Goal: Information Seeking & Learning: Check status

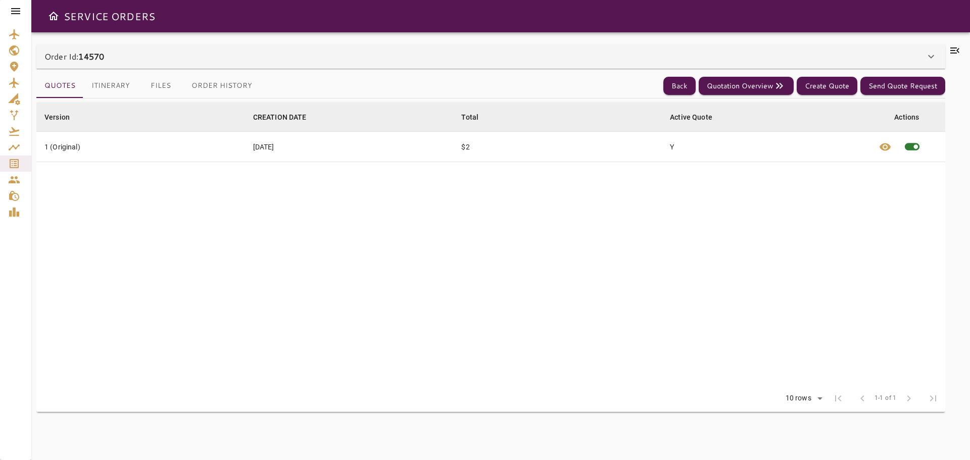
click at [17, 13] on icon at bounding box center [16, 11] width 12 height 12
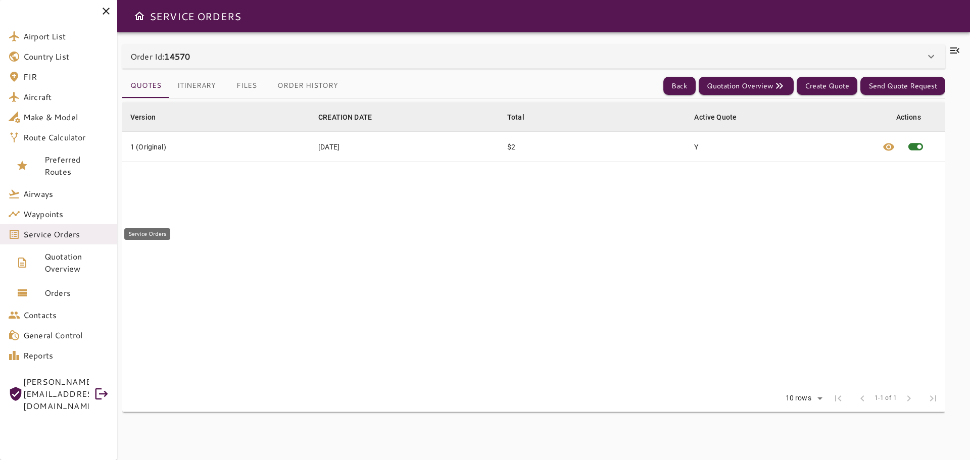
click at [57, 233] on span "Service Orders" at bounding box center [66, 234] width 86 height 12
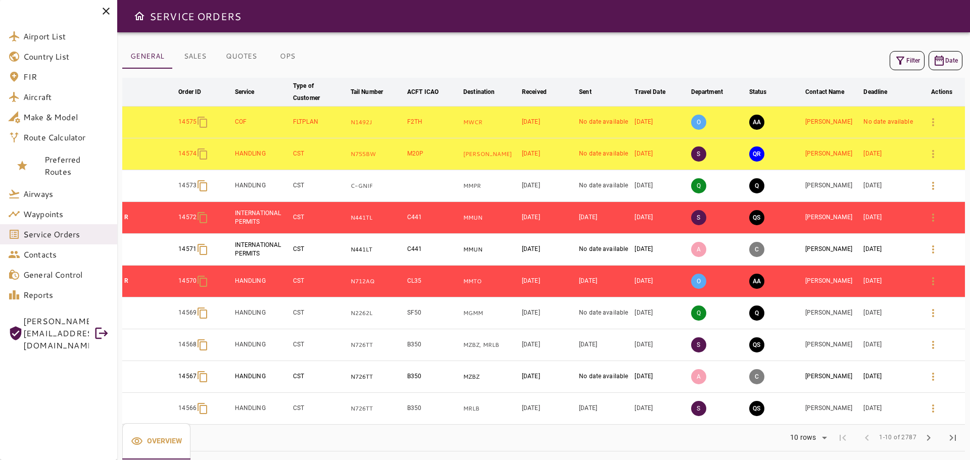
click at [905, 64] on icon "button" at bounding box center [901, 61] width 12 height 12
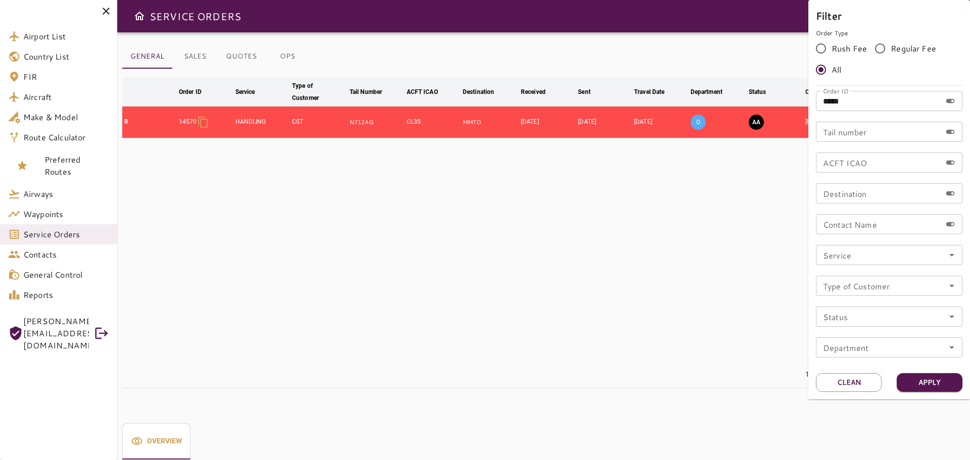
click at [870, 100] on input "*****" at bounding box center [878, 101] width 125 height 20
type input "*"
click at [852, 103] on div "Order ID Order ID" at bounding box center [889, 101] width 147 height 20
type input "*****"
click at [656, 214] on div at bounding box center [485, 230] width 970 height 460
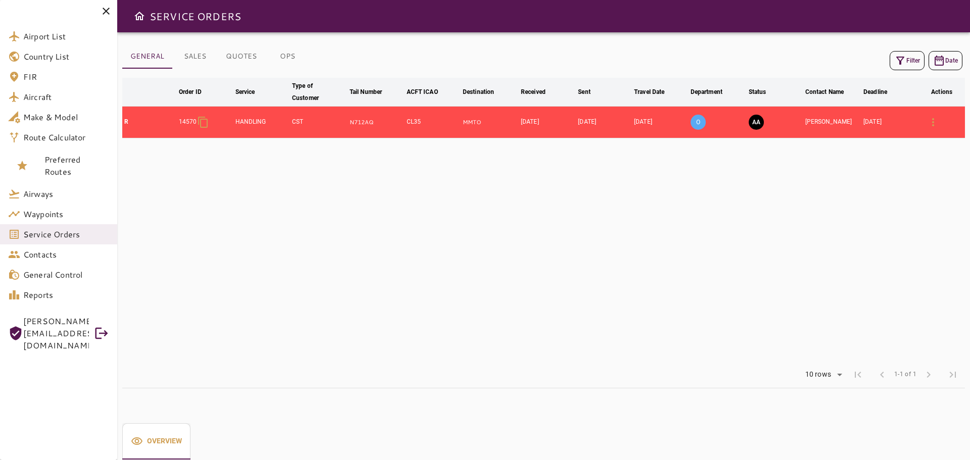
drag, startPoint x: 673, startPoint y: 196, endPoint x: 676, endPoint y: 185, distance: 11.2
drag, startPoint x: 676, startPoint y: 185, endPoint x: 379, endPoint y: 198, distance: 297.5
click at [379, 198] on table "arrow_downward Order ID arrow_downward Service arrow_downward Type of Customer …" at bounding box center [543, 220] width 843 height 284
click at [903, 63] on icon "button" at bounding box center [901, 61] width 12 height 12
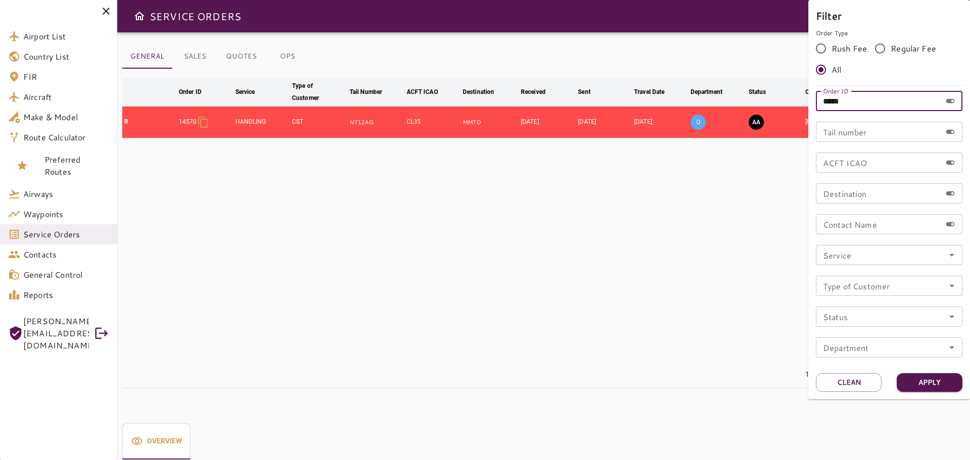
click at [886, 108] on input "*****" at bounding box center [878, 101] width 125 height 20
type input "*****"
click at [945, 382] on button "Apply" at bounding box center [930, 383] width 66 height 19
click at [484, 266] on div at bounding box center [485, 230] width 970 height 460
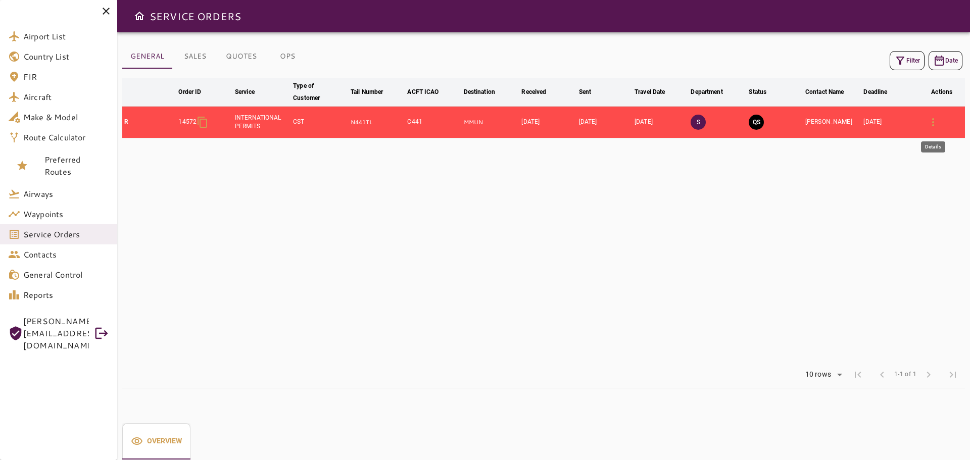
click at [933, 125] on icon "button" at bounding box center [934, 122] width 2 height 8
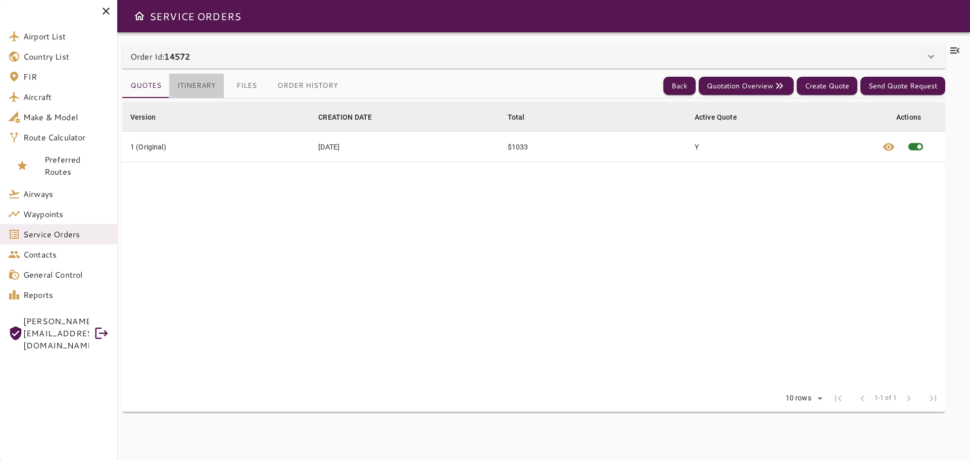
click at [187, 83] on button "Itinerary" at bounding box center [196, 86] width 55 height 24
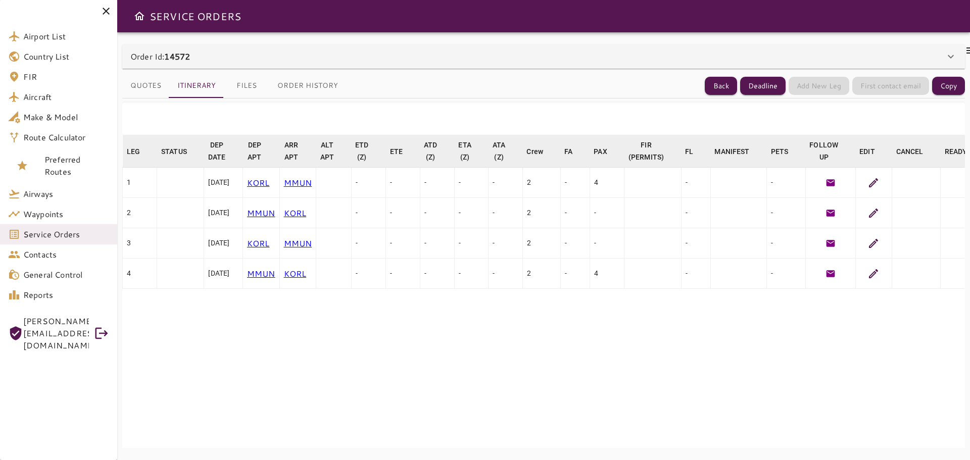
click at [250, 83] on button "Files" at bounding box center [246, 86] width 45 height 24
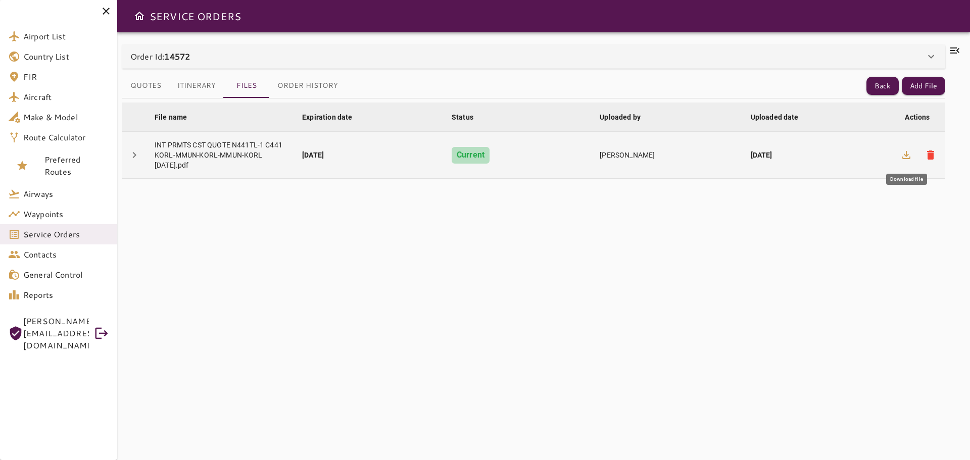
click at [907, 151] on icon "button" at bounding box center [907, 155] width 12 height 12
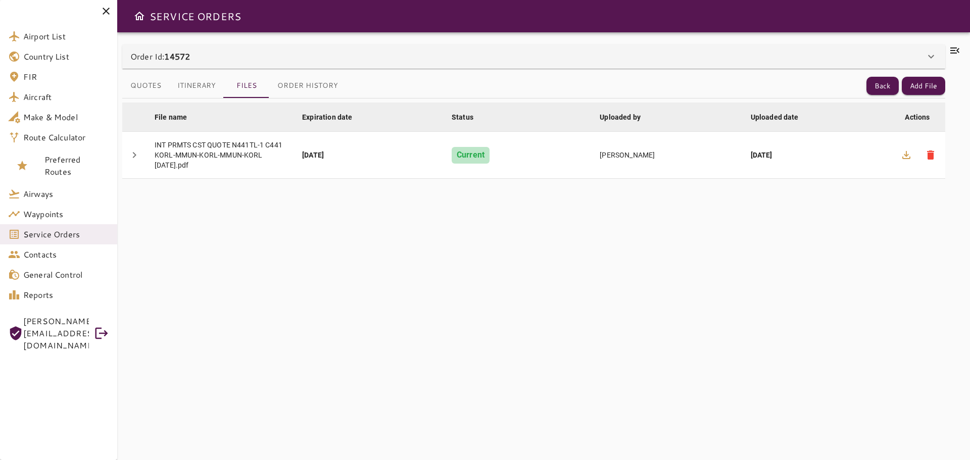
click at [604, 317] on div "File name arrow_downward Expiration date arrow_downward Status arrow_downward U…" at bounding box center [533, 274] width 823 height 350
click at [957, 52] on icon at bounding box center [955, 50] width 12 height 12
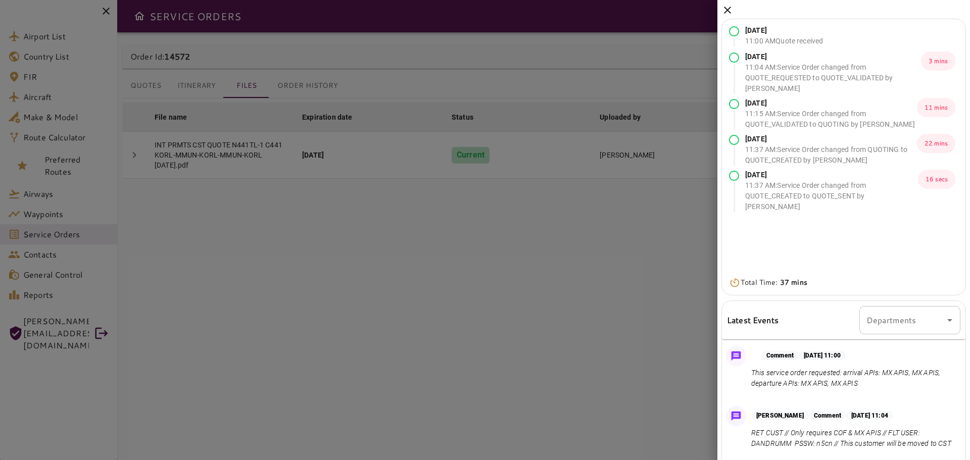
click at [726, 14] on icon at bounding box center [728, 10] width 12 height 12
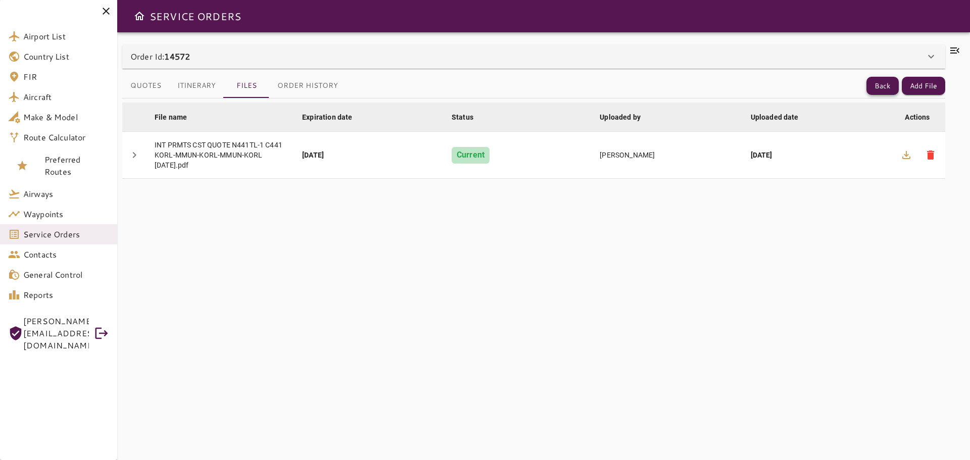
click at [885, 86] on button "Back" at bounding box center [883, 86] width 32 height 19
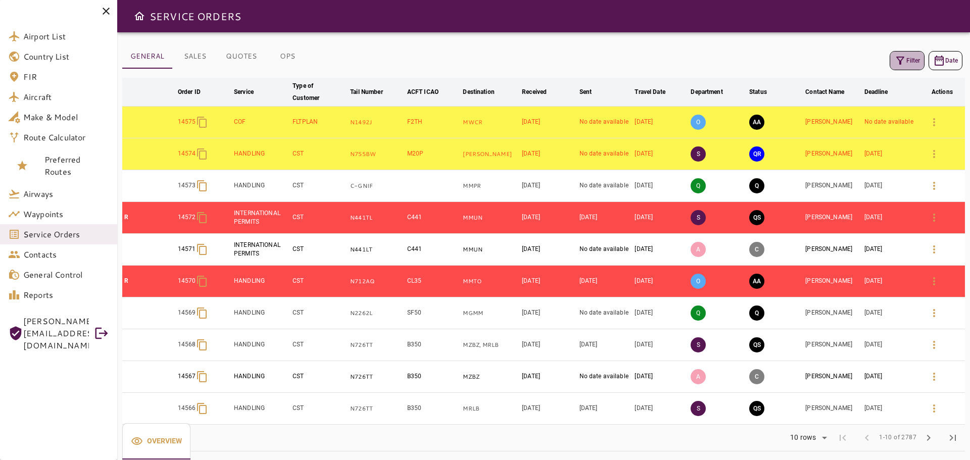
click at [908, 66] on button "Filter" at bounding box center [907, 60] width 35 height 19
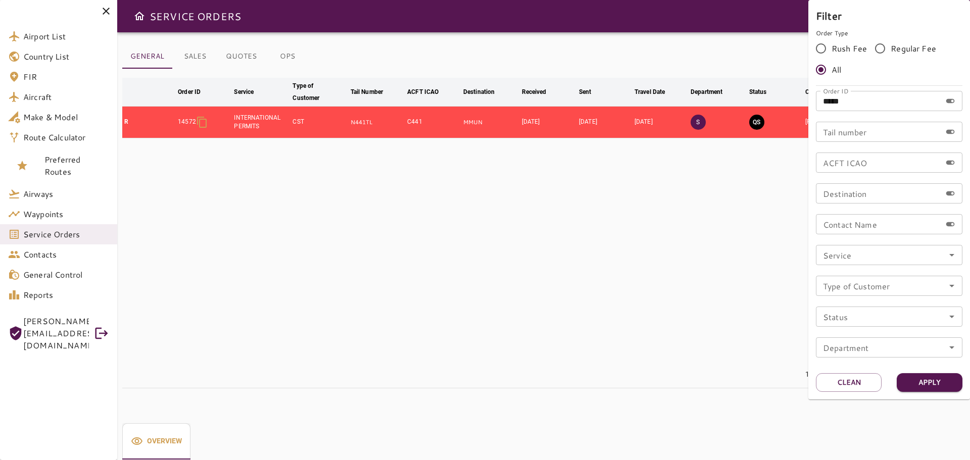
click at [874, 102] on input "*****" at bounding box center [878, 101] width 125 height 20
type input "*****"
click at [932, 386] on button "Apply" at bounding box center [930, 383] width 66 height 19
click at [486, 272] on div at bounding box center [485, 230] width 970 height 460
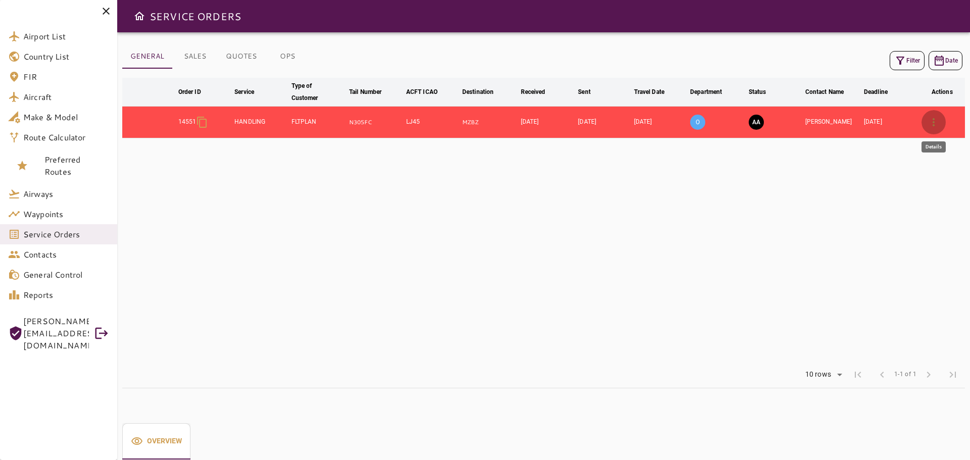
click at [932, 122] on icon "button" at bounding box center [934, 122] width 12 height 12
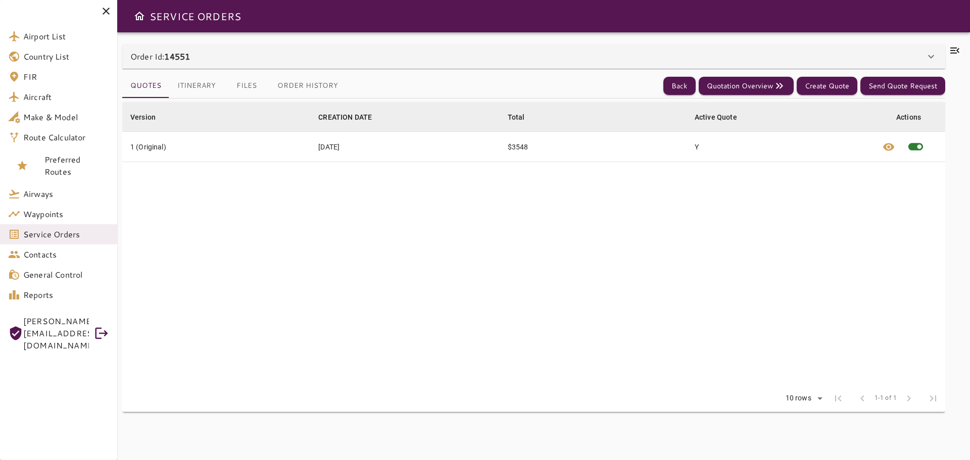
click at [953, 49] on icon at bounding box center [955, 50] width 12 height 12
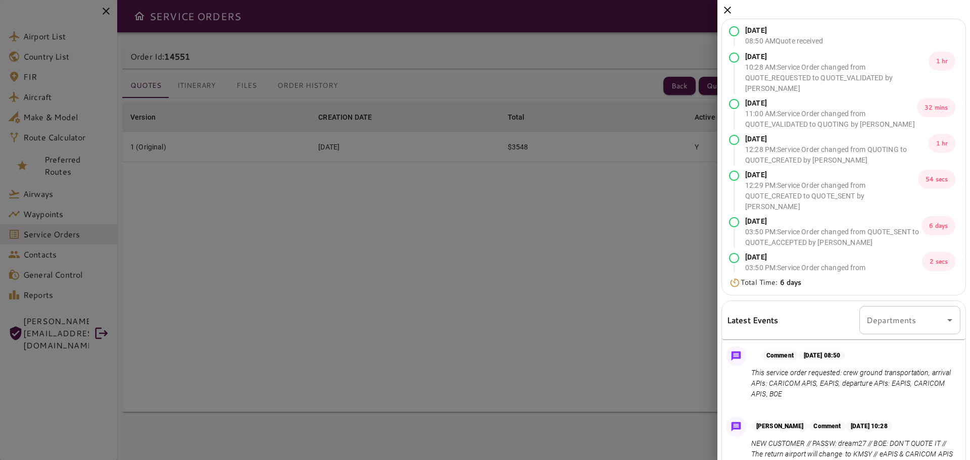
click at [729, 12] on icon at bounding box center [727, 10] width 7 height 7
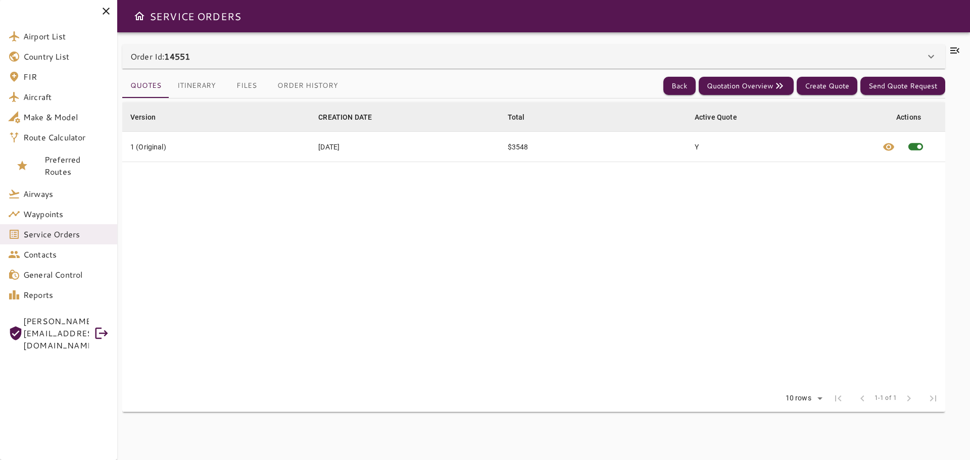
click at [234, 88] on button "Files" at bounding box center [246, 86] width 45 height 24
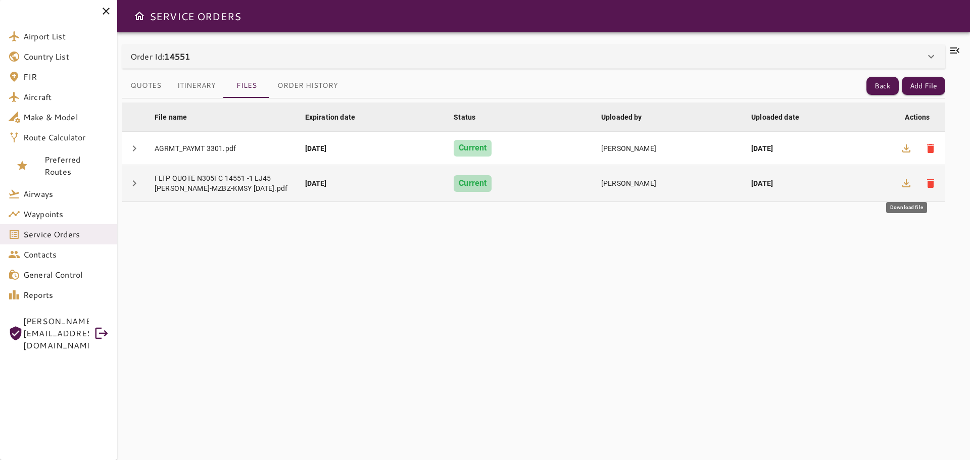
click at [902, 190] on button "button" at bounding box center [907, 183] width 24 height 24
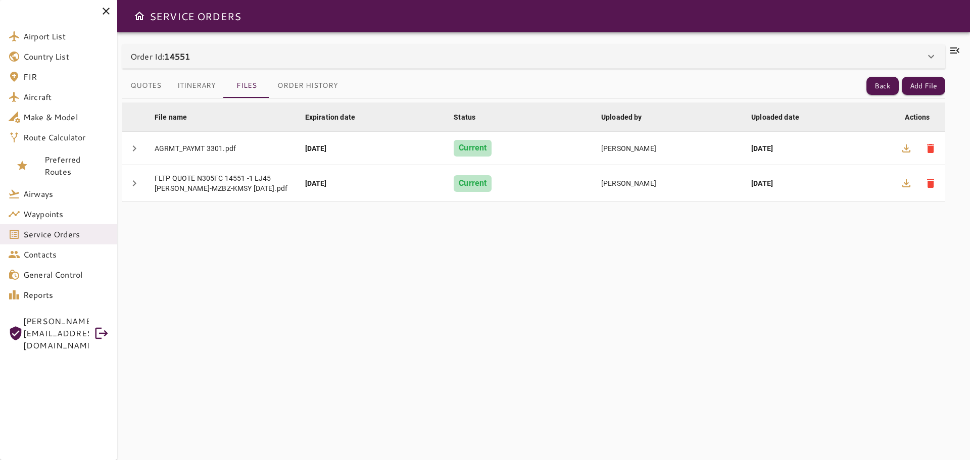
click at [955, 50] on icon at bounding box center [955, 50] width 12 height 12
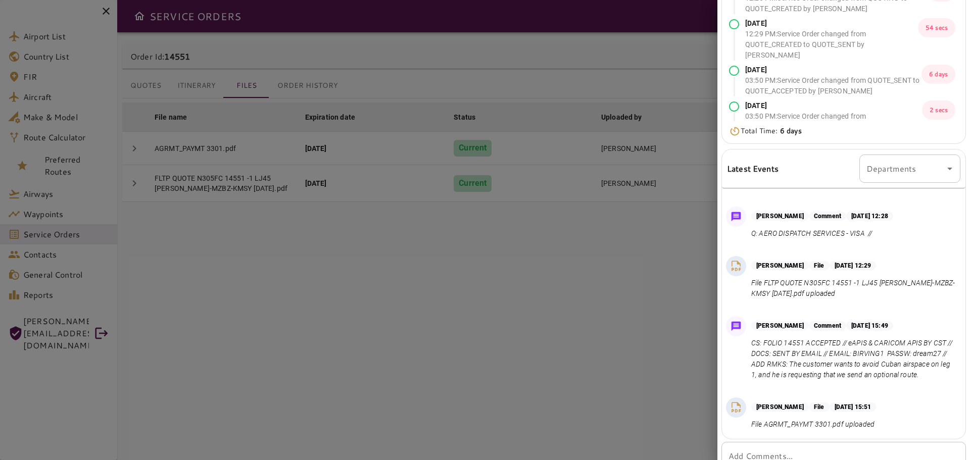
scroll to position [187, 0]
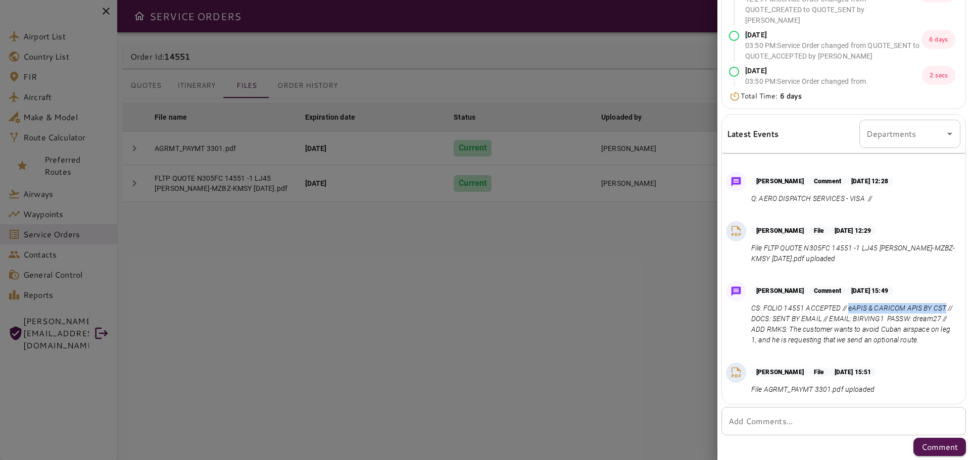
drag, startPoint x: 850, startPoint y: 299, endPoint x: 764, endPoint y: 309, distance: 86.0
click at [764, 309] on p "CS: FOLIO 14551 ACCEPTED // eAPIS & CARICOM APIS BY CST // DOCS: SENT BY EMAIL …" at bounding box center [854, 324] width 205 height 42
copy p "eAPIS & CARICOM APIS BY CST"
click at [866, 334] on p "CS: FOLIO 14551 ACCEPTED // eAPIS & CARICOM APIS BY CST // DOCS: SENT BY EMAIL …" at bounding box center [854, 324] width 205 height 42
drag, startPoint x: 849, startPoint y: 298, endPoint x: 765, endPoint y: 305, distance: 84.2
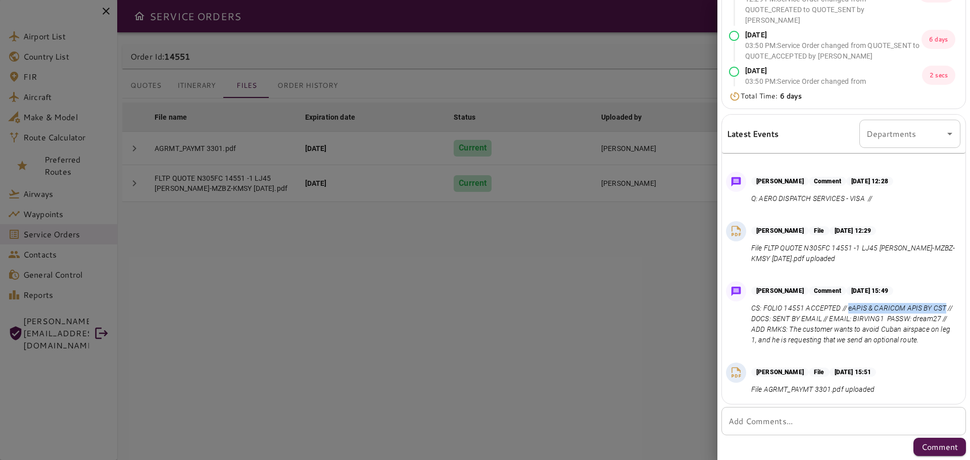
click at [765, 305] on p "CS: FOLIO 14551 ACCEPTED // eAPIS & CARICOM APIS BY CST // DOCS: SENT BY EMAIL …" at bounding box center [854, 324] width 205 height 42
copy p "eAPIS & CARICOM APIS BY CST"
drag, startPoint x: 828, startPoint y: 320, endPoint x: 854, endPoint y: 329, distance: 27.7
click at [854, 329] on p "CS: FOLIO 14551 ACCEPTED // eAPIS & CARICOM APIS BY CST // DOCS: SENT BY EMAIL …" at bounding box center [854, 324] width 205 height 42
click at [829, 317] on p "CS: FOLIO 14551 ACCEPTED // eAPIS & CARICOM APIS BY CST // DOCS: SENT BY EMAIL …" at bounding box center [854, 324] width 205 height 42
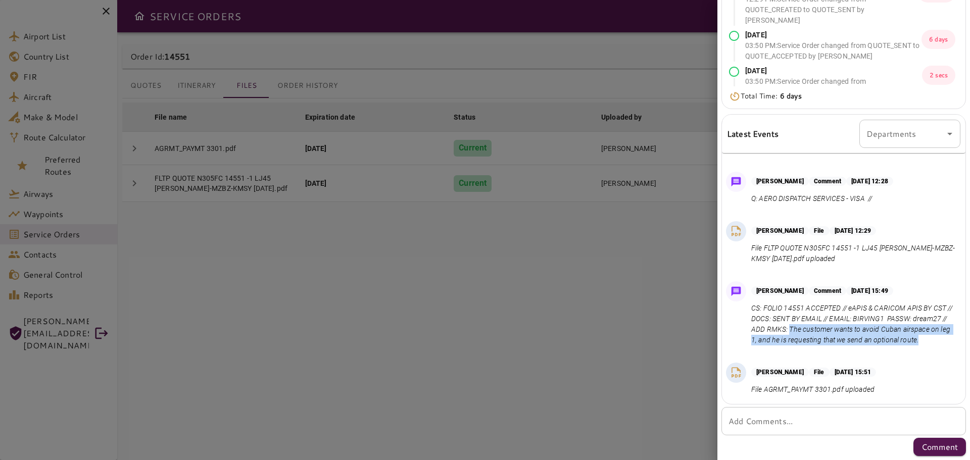
drag, startPoint x: 827, startPoint y: 317, endPoint x: 827, endPoint y: 340, distance: 22.8
click at [827, 340] on p "CS: FOLIO 14551 ACCEPTED // eAPIS & CARICOM APIS BY CST // DOCS: SENT BY EMAIL …" at bounding box center [854, 324] width 205 height 42
copy p "The customer wants to avoid Cuban airspace on leg 1, and he is requesting that …"
click at [862, 359] on div "Diego Perez File Sep 15, 2025 at 15:51 File AGRMT_PAYMT 3301.pdf uploaded" at bounding box center [844, 381] width 244 height 45
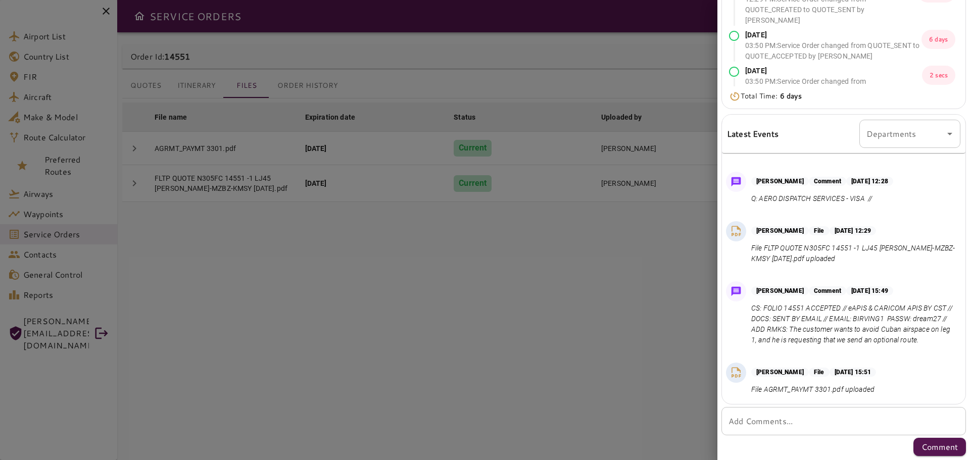
click at [625, 373] on div at bounding box center [485, 230] width 970 height 460
drag, startPoint x: 826, startPoint y: 319, endPoint x: 851, endPoint y: 339, distance: 32.0
click at [851, 339] on p "CS: FOLIO 14551 ACCEPTED // eAPIS & CARICOM APIS BY CST // DOCS: SENT BY EMAIL …" at bounding box center [854, 324] width 205 height 42
copy p "The customer wants to avoid Cuban airspace on leg 1, and he is requesting that …"
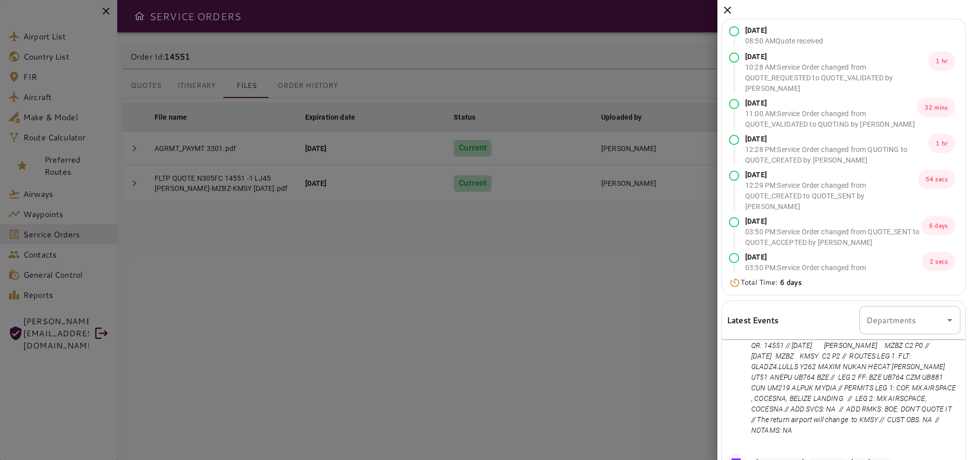
scroll to position [0, 0]
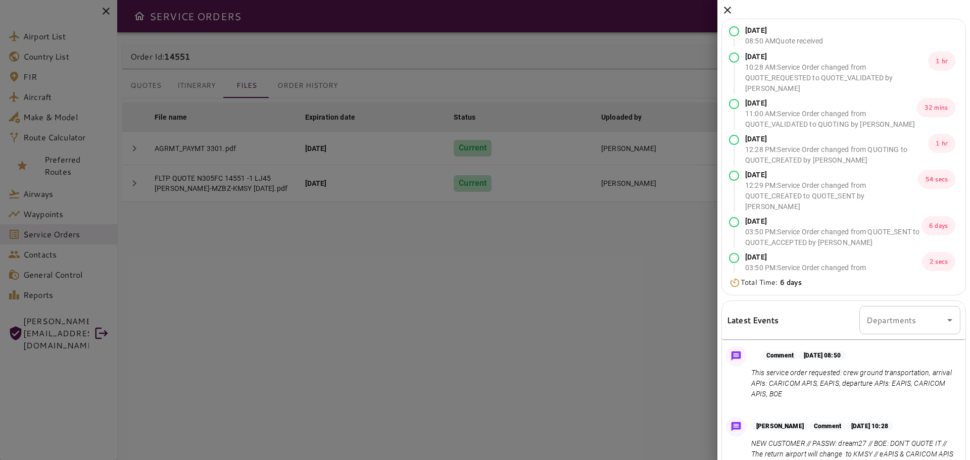
click at [731, 10] on icon at bounding box center [728, 10] width 12 height 12
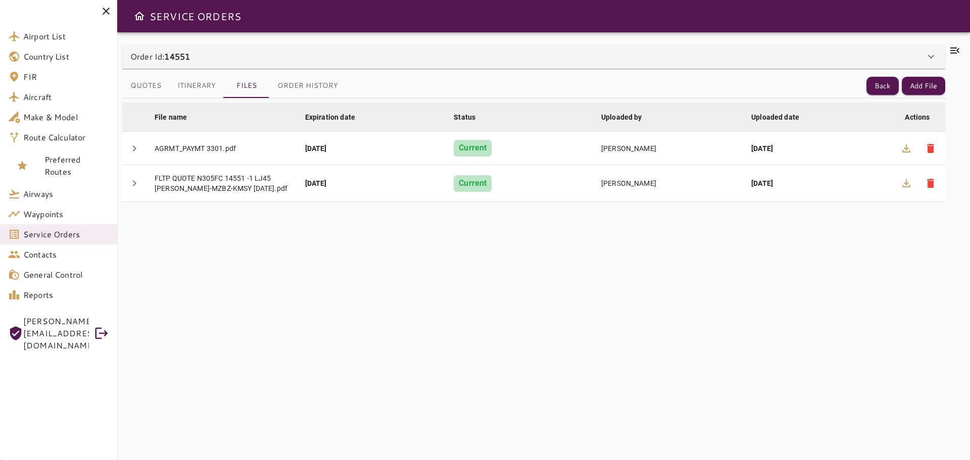
click at [109, 7] on icon at bounding box center [106, 11] width 12 height 12
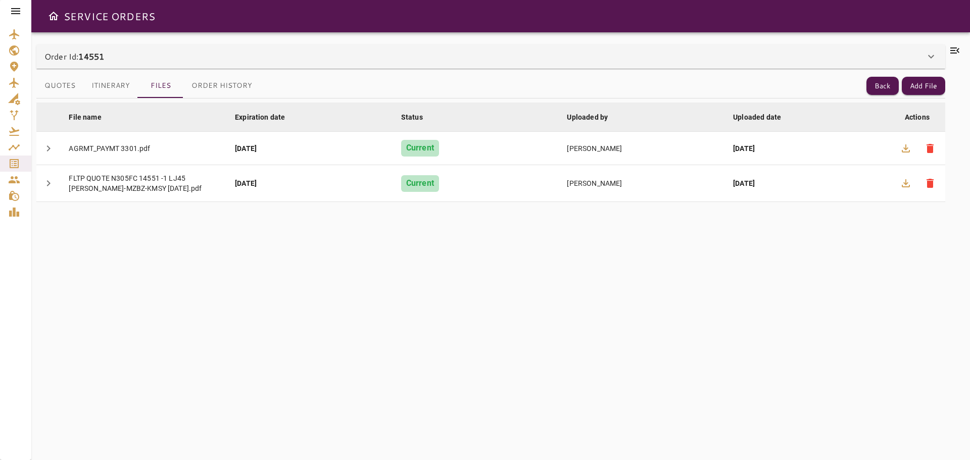
click at [956, 49] on icon at bounding box center [955, 50] width 12 height 12
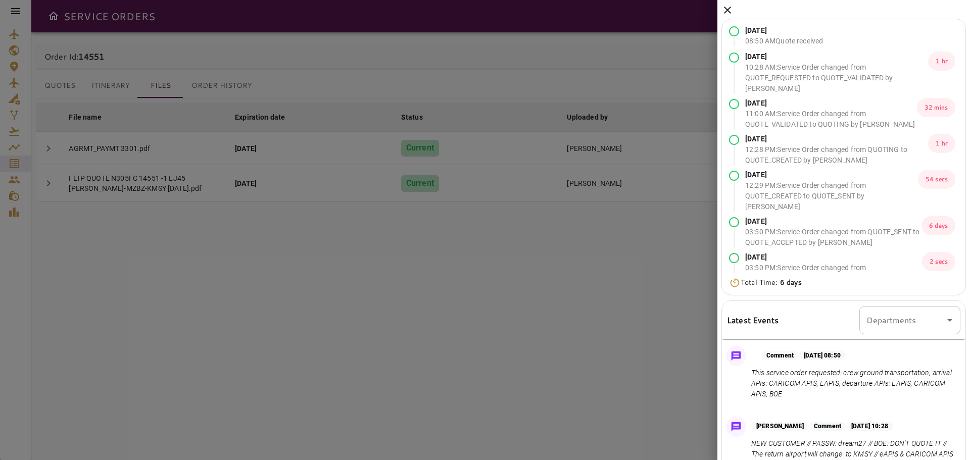
click at [723, 10] on icon at bounding box center [728, 10] width 12 height 12
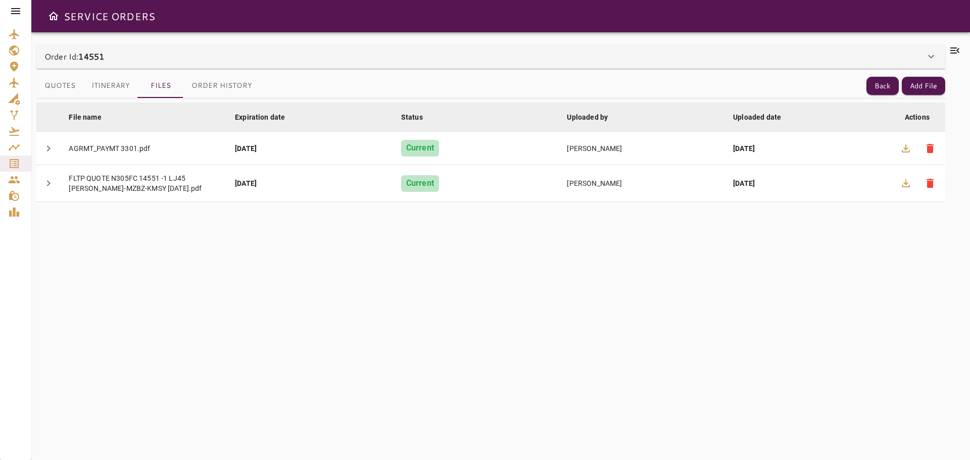
click at [957, 51] on icon at bounding box center [955, 50] width 12 height 12
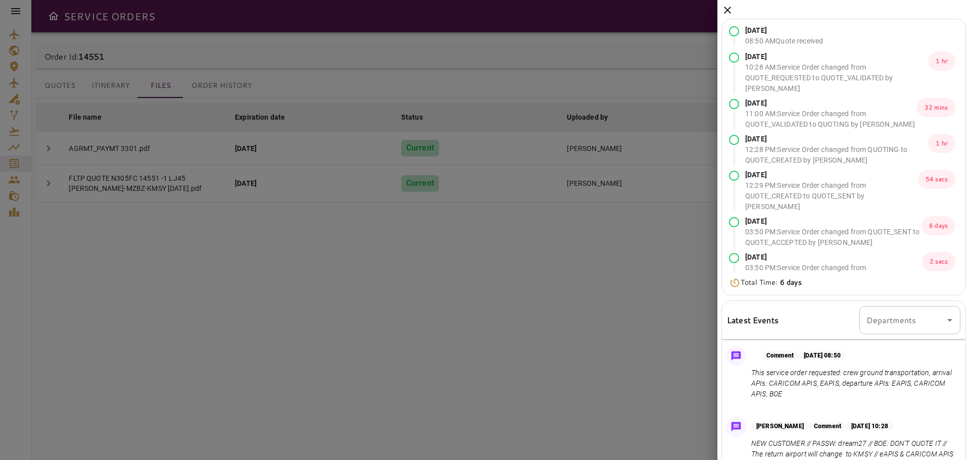
click at [728, 7] on icon at bounding box center [728, 10] width 12 height 12
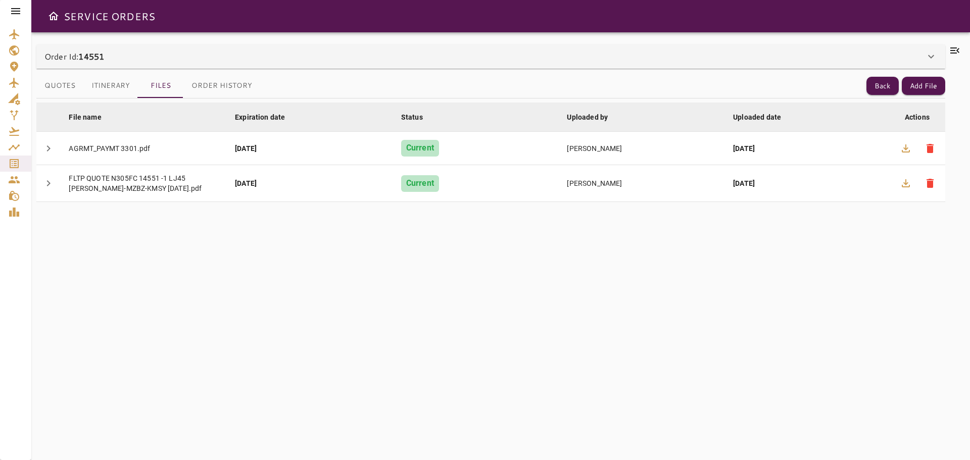
click at [701, 304] on div "File name arrow_downward Expiration date arrow_downward Status arrow_downward U…" at bounding box center [490, 274] width 909 height 350
click at [959, 53] on icon at bounding box center [955, 50] width 12 height 12
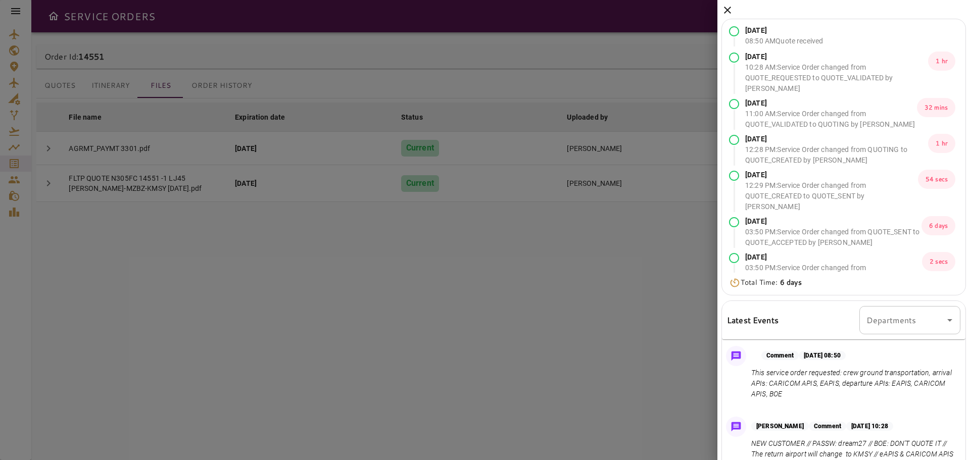
click at [205, 358] on div at bounding box center [485, 230] width 970 height 460
click at [727, 11] on icon at bounding box center [727, 10] width 7 height 7
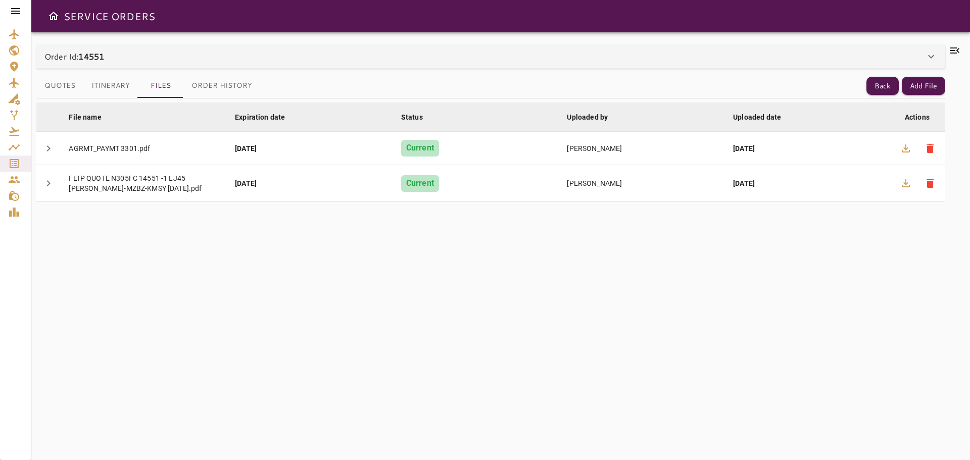
click at [180, 354] on div "File name arrow_downward Expiration date arrow_downward Status arrow_downward U…" at bounding box center [490, 274] width 909 height 350
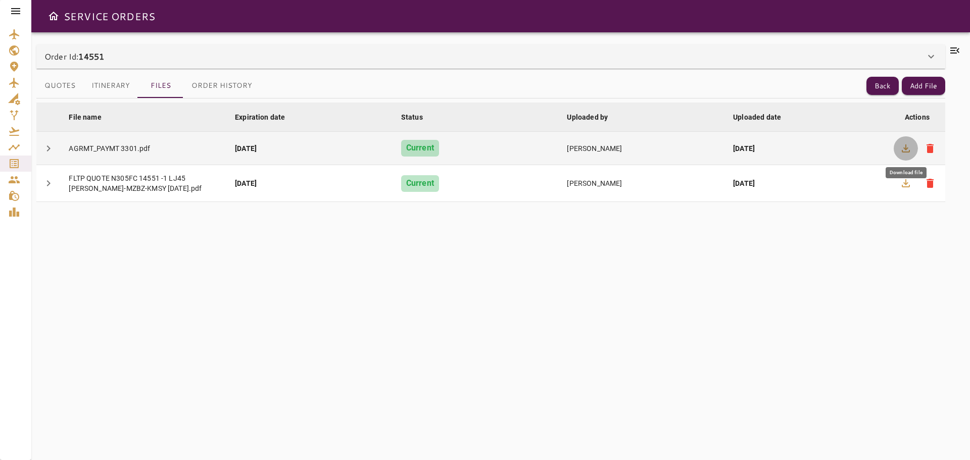
click at [909, 150] on icon "button" at bounding box center [906, 149] width 12 height 12
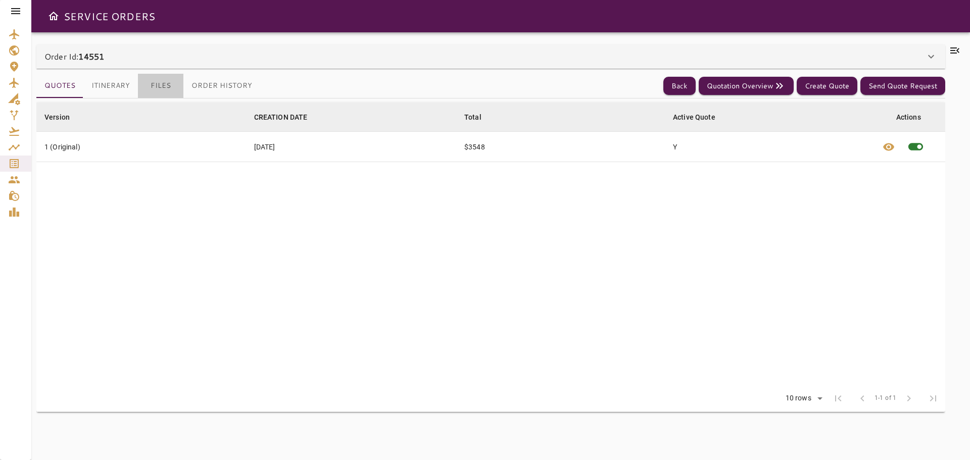
click at [166, 97] on button "Files" at bounding box center [160, 86] width 45 height 24
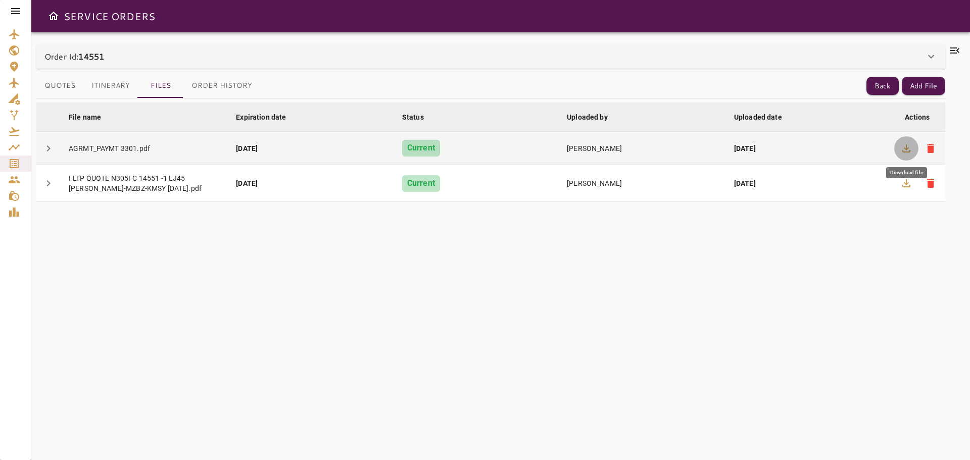
click at [901, 151] on icon "button" at bounding box center [907, 149] width 12 height 12
